Goal: Transaction & Acquisition: Book appointment/travel/reservation

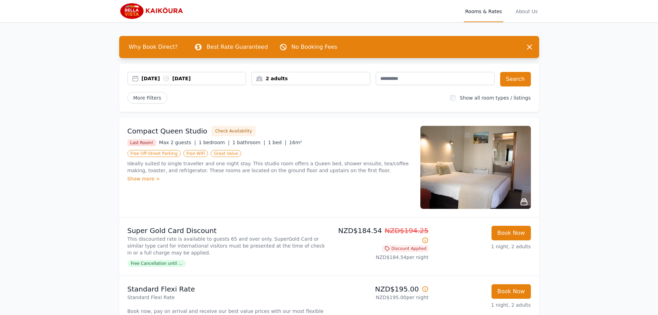
click at [329, 81] on div "2 adults" at bounding box center [311, 78] width 118 height 7
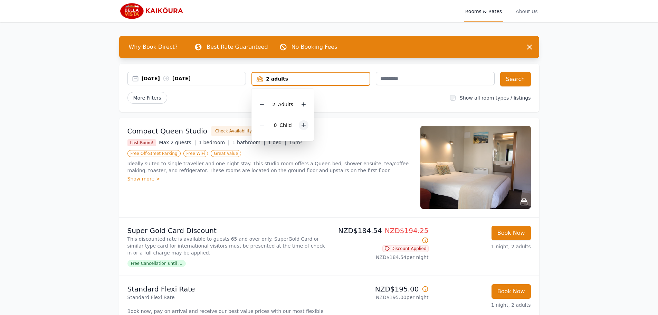
click at [302, 123] on icon at bounding box center [304, 125] width 6 height 6
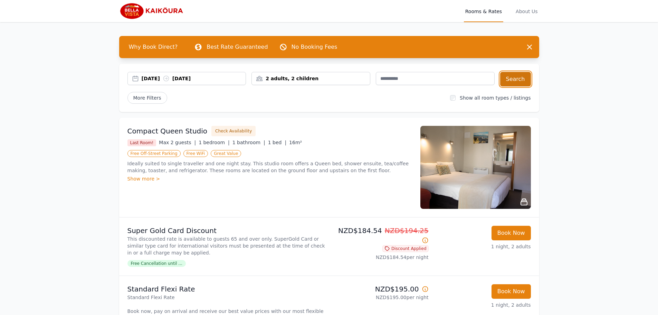
click at [507, 81] on button "Search" at bounding box center [515, 79] width 31 height 15
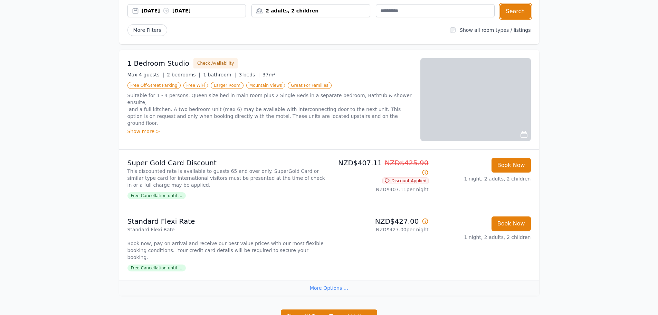
scroll to position [69, 0]
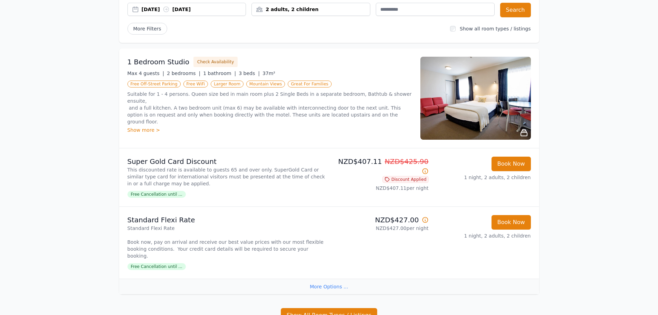
click at [483, 102] on img at bounding box center [475, 98] width 111 height 83
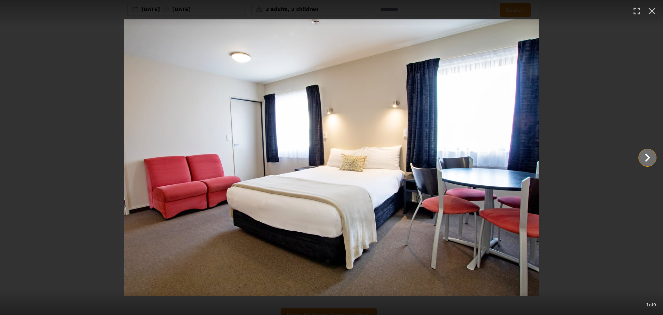
click at [646, 159] on icon "Show slide 2 of 9" at bounding box center [648, 157] width 17 height 17
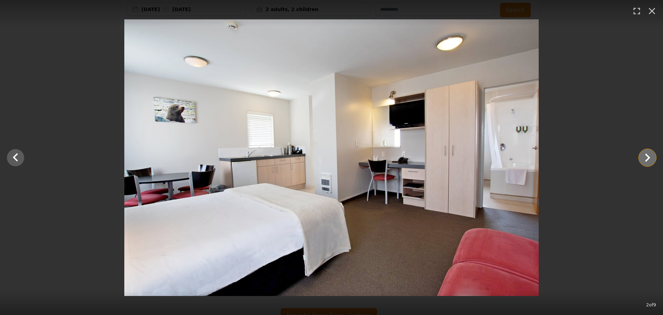
click at [646, 158] on icon "Show slide 3 of 9" at bounding box center [648, 157] width 17 height 17
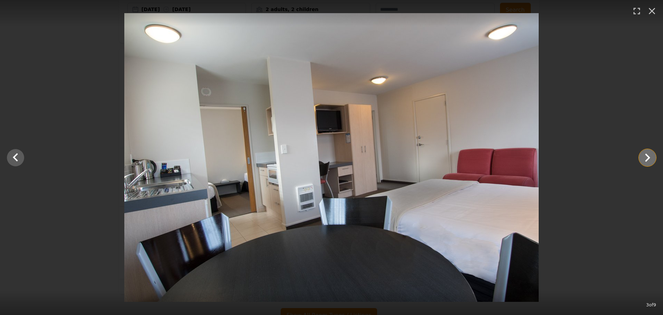
click at [646, 158] on icon "Show slide 4 of 9" at bounding box center [648, 157] width 17 height 17
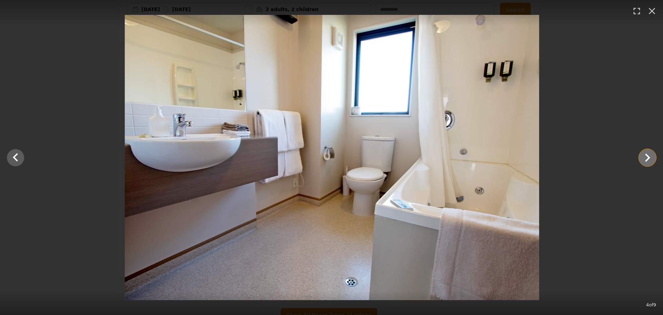
click at [646, 158] on icon "Show slide 5 of 9" at bounding box center [648, 157] width 17 height 17
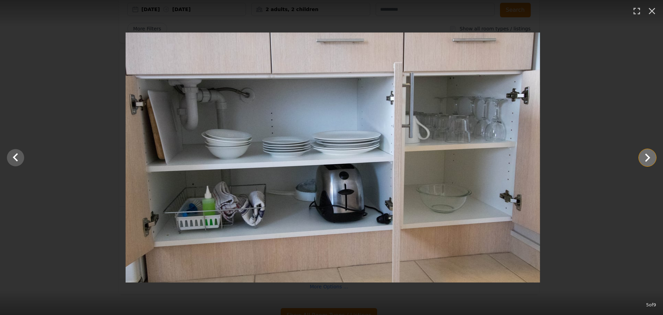
click at [646, 158] on icon "Show slide 6 of 9" at bounding box center [648, 157] width 17 height 17
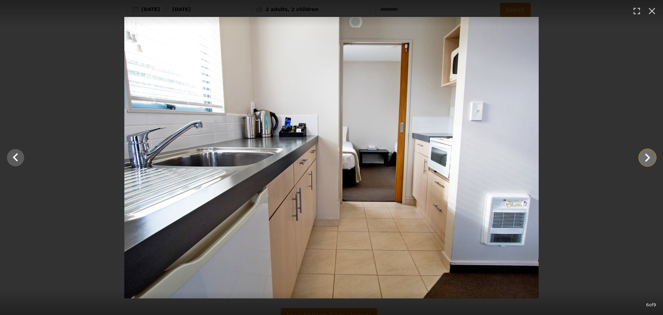
click at [646, 158] on icon "Show slide 7 of 9" at bounding box center [648, 157] width 17 height 17
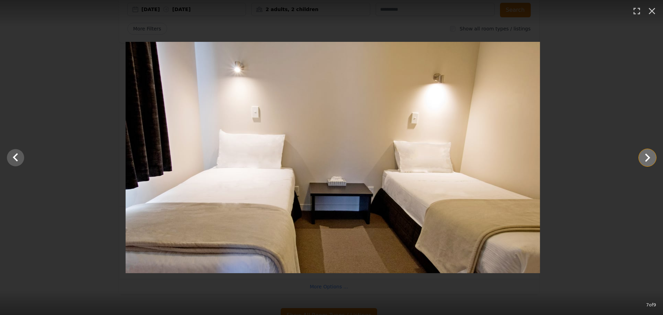
click at [646, 158] on icon "Show slide 8 of 9" at bounding box center [648, 157] width 17 height 17
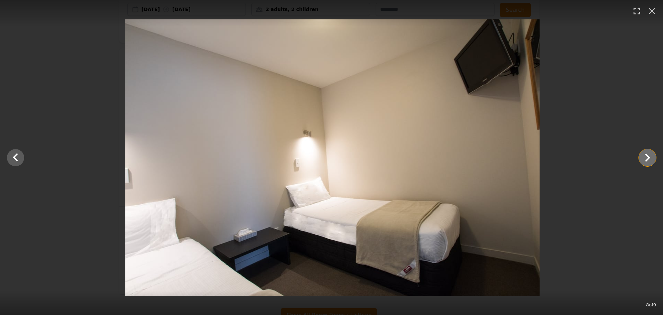
click at [646, 158] on icon "Show slide 9 of 9" at bounding box center [648, 157] width 17 height 17
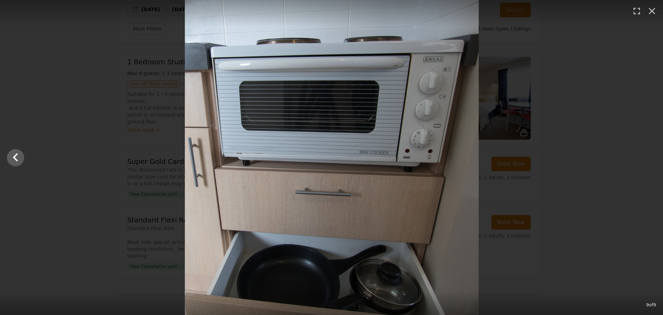
click at [646, 158] on div at bounding box center [331, 157] width 663 height 315
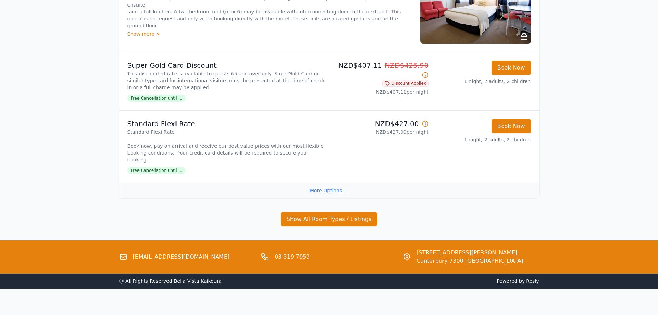
click at [321, 185] on div "More Options ..." at bounding box center [329, 190] width 420 height 16
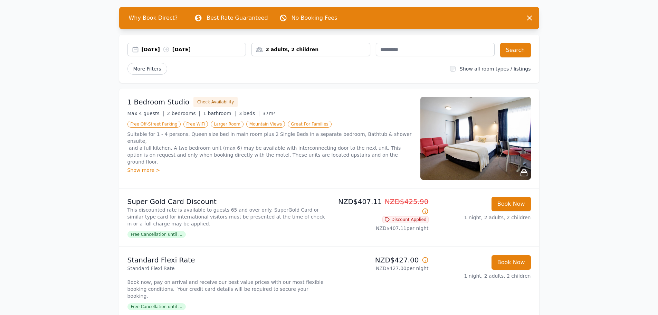
scroll to position [0, 0]
